Goal: Navigation & Orientation: Find specific page/section

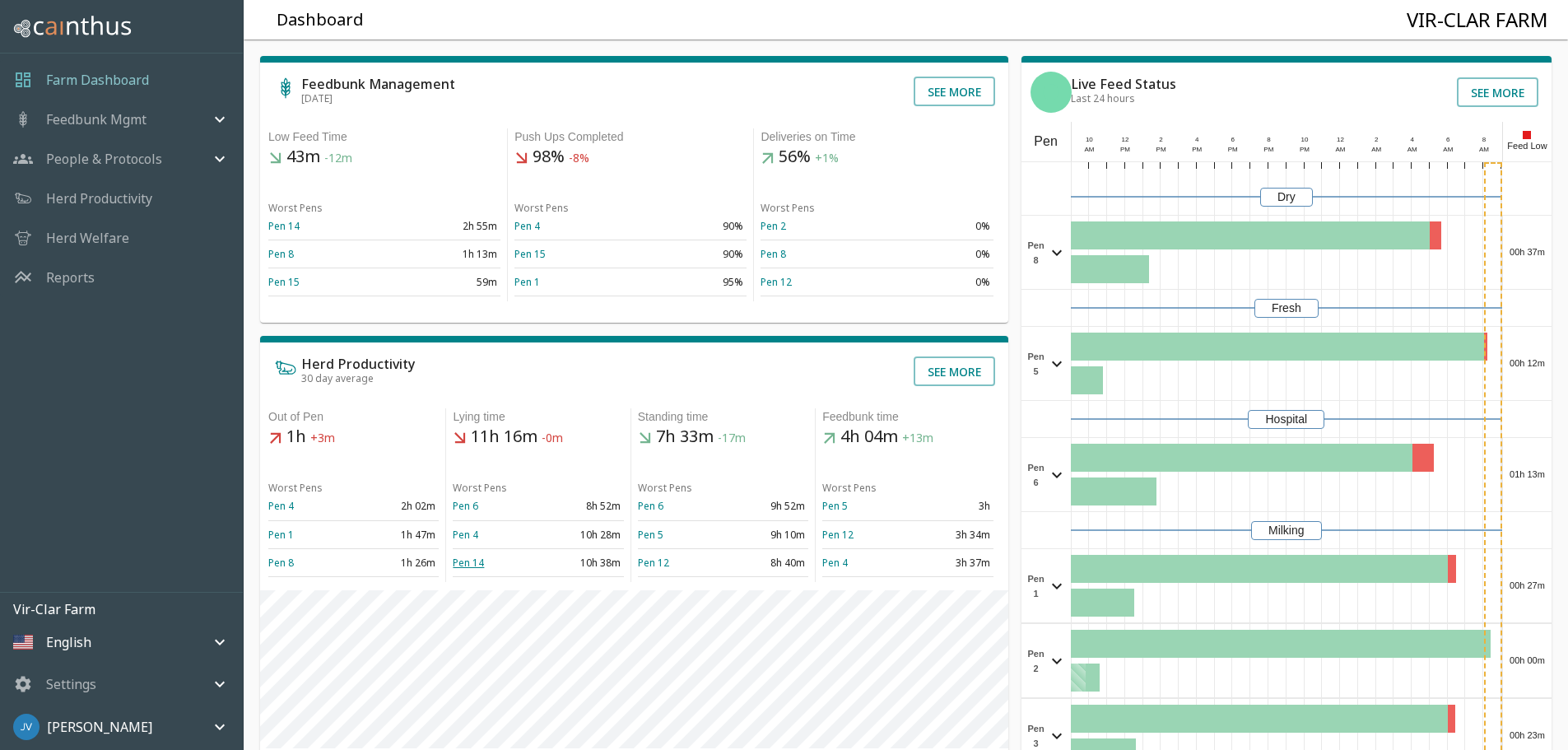
click at [472, 569] on link "Pen 14" at bounding box center [467, 562] width 31 height 14
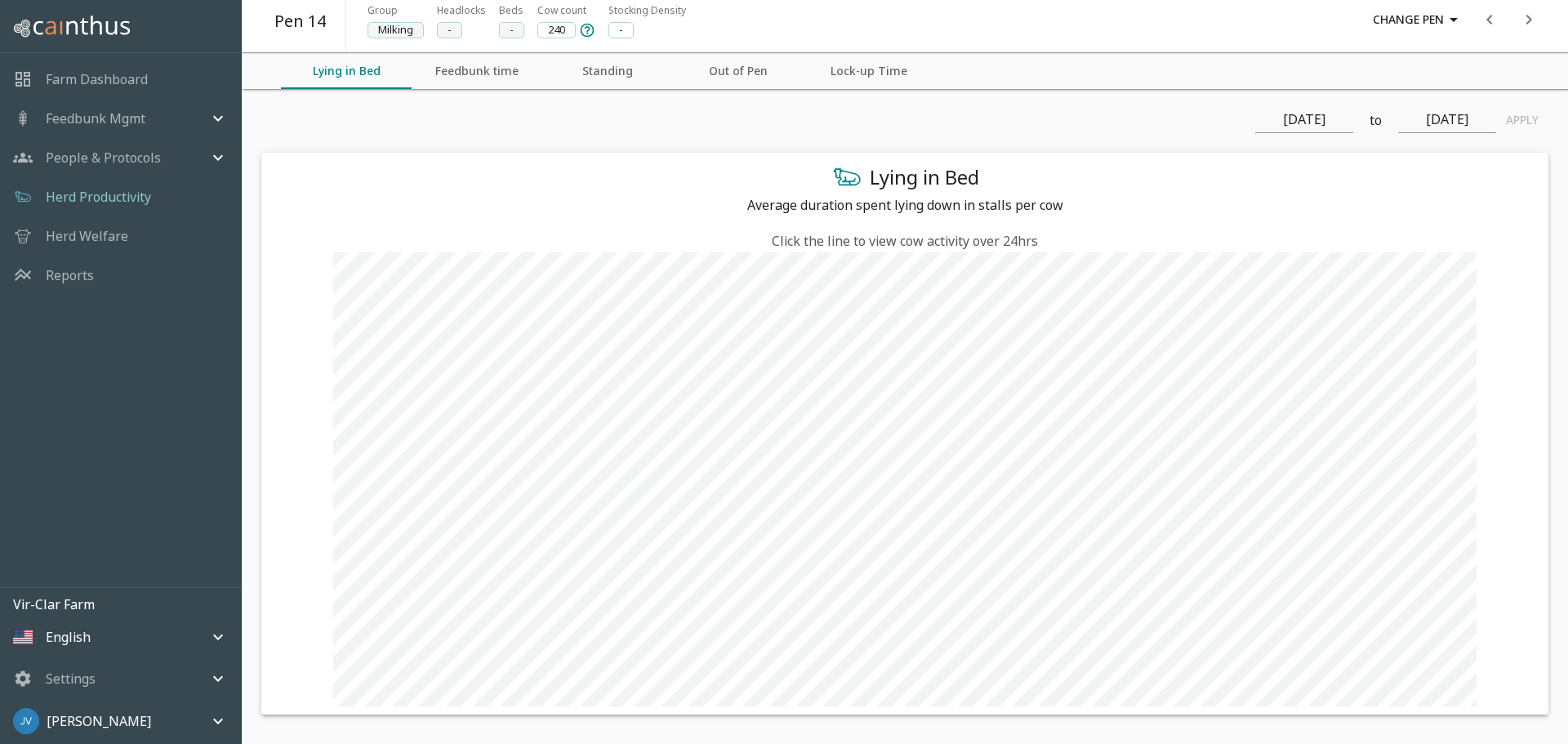
click at [96, 238] on p "Herd Welfare" at bounding box center [86, 235] width 83 height 20
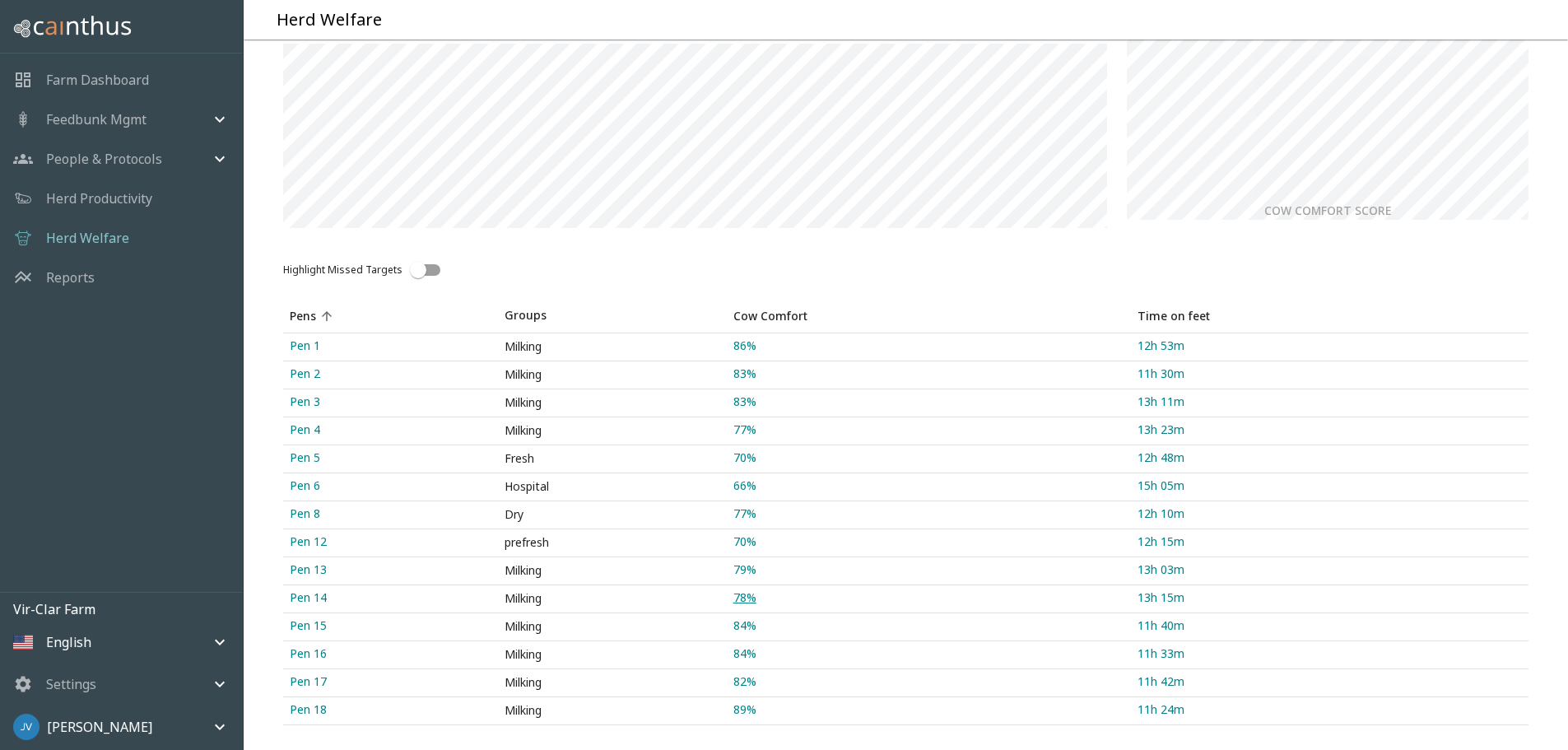
scroll to position [84, 0]
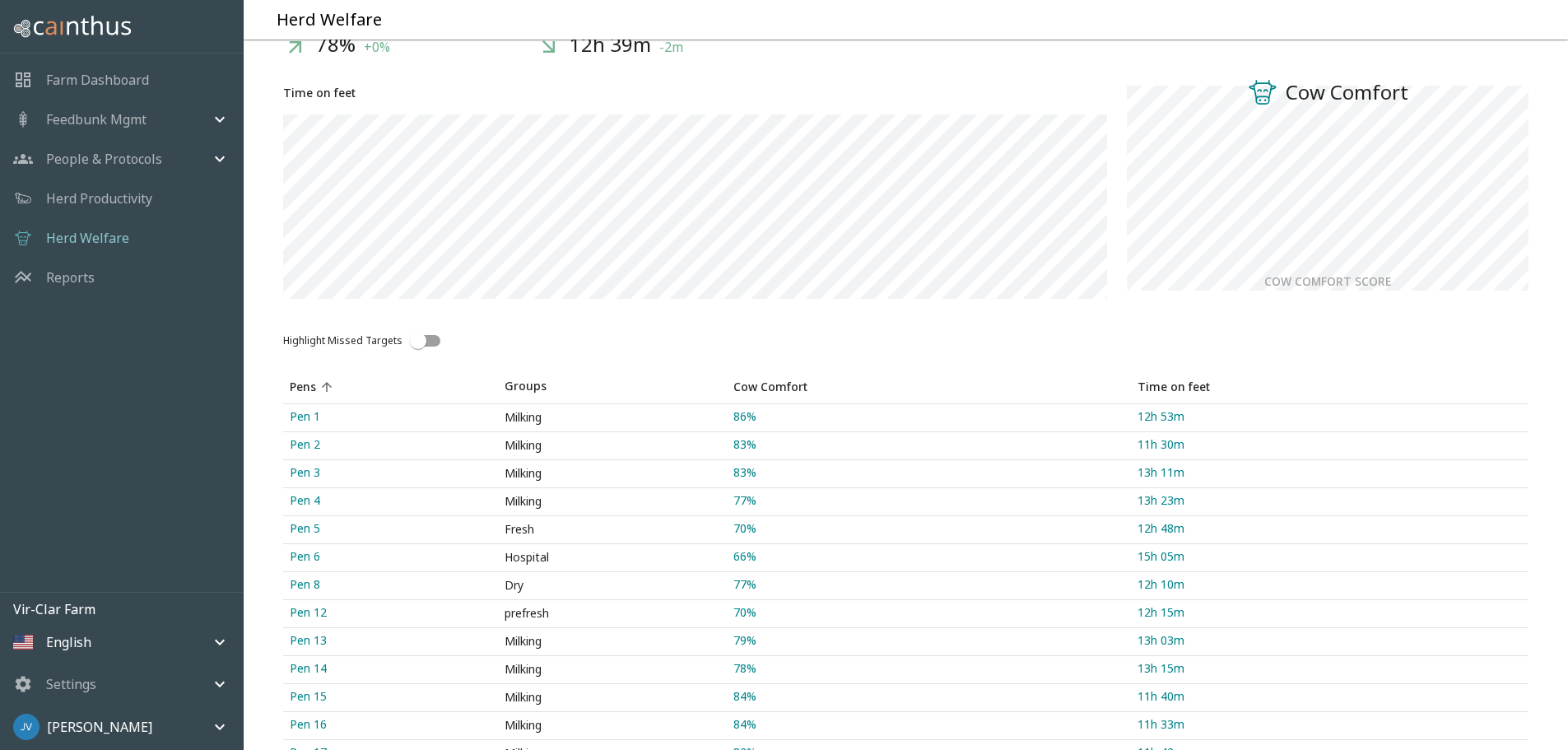
click at [82, 198] on p "Herd Productivity" at bounding box center [98, 198] width 106 height 20
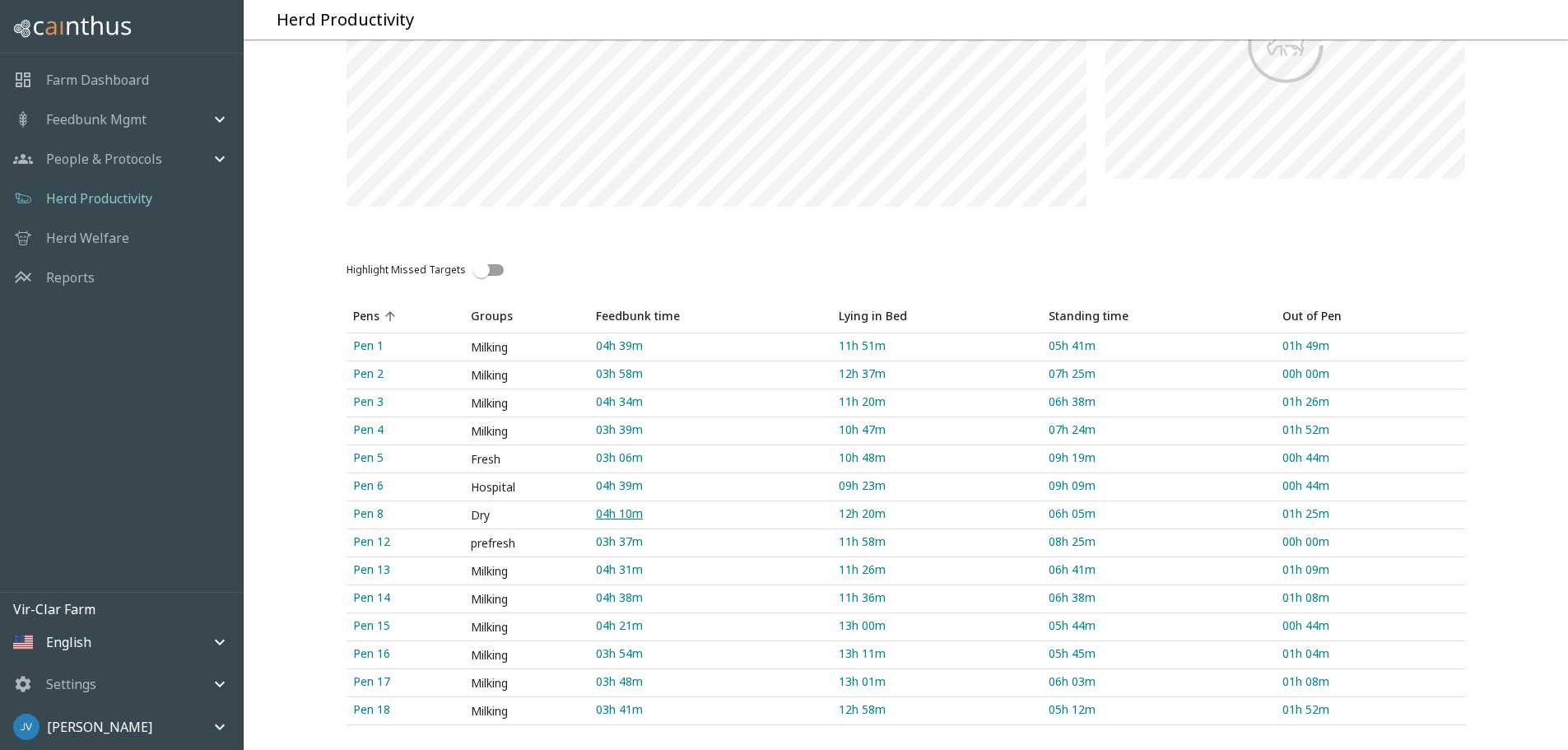
scroll to position [493, 0]
click at [215, 715] on div "[PERSON_NAME]" at bounding box center [121, 726] width 243 height 46
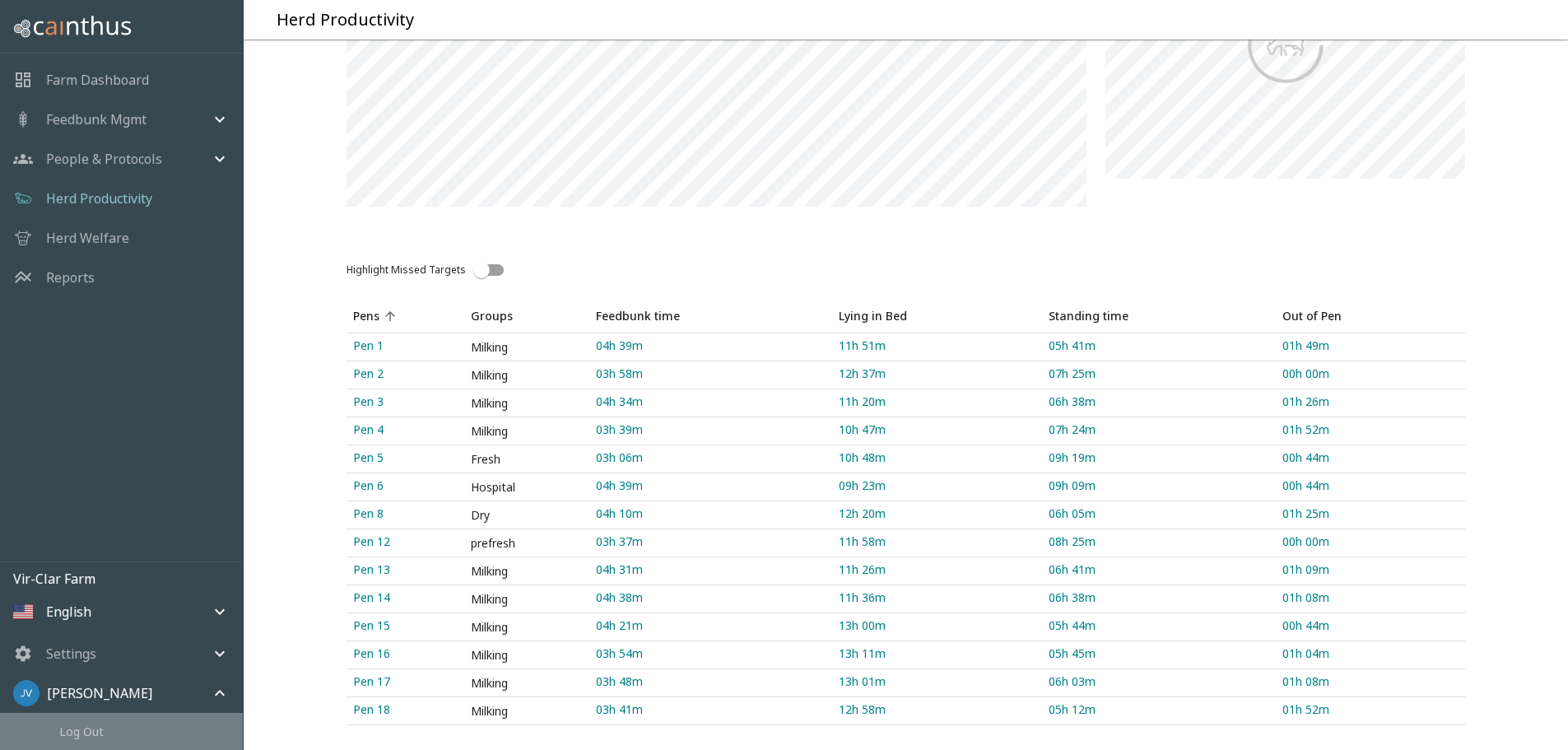
click at [78, 730] on span "Log Out" at bounding box center [144, 731] width 170 height 17
